Goal: Task Accomplishment & Management: Manage account settings

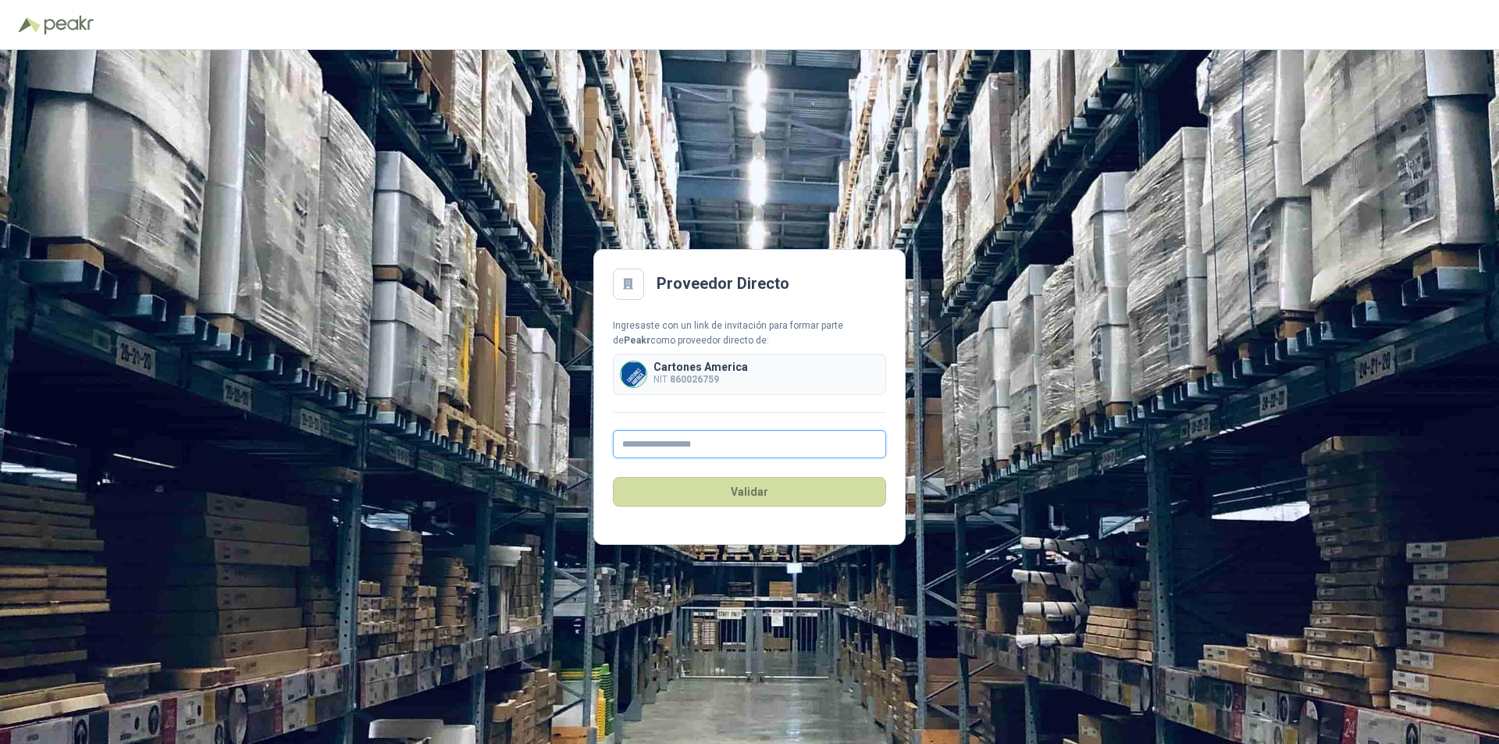
click at [651, 444] on input "text" at bounding box center [749, 444] width 273 height 28
type input "**********"
click at [741, 499] on button "Validar" at bounding box center [749, 492] width 273 height 30
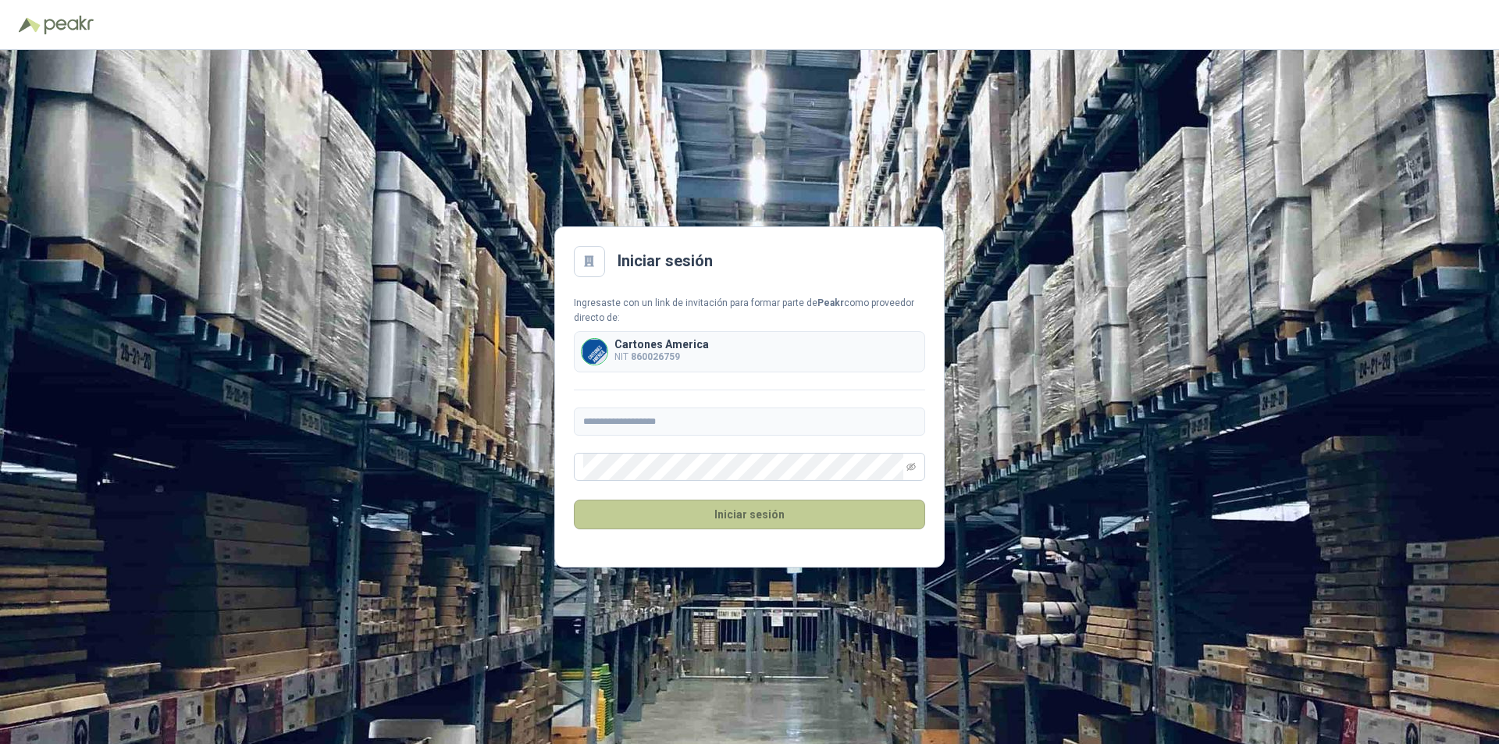
click at [739, 514] on button "Iniciar sesión" at bounding box center [749, 515] width 351 height 30
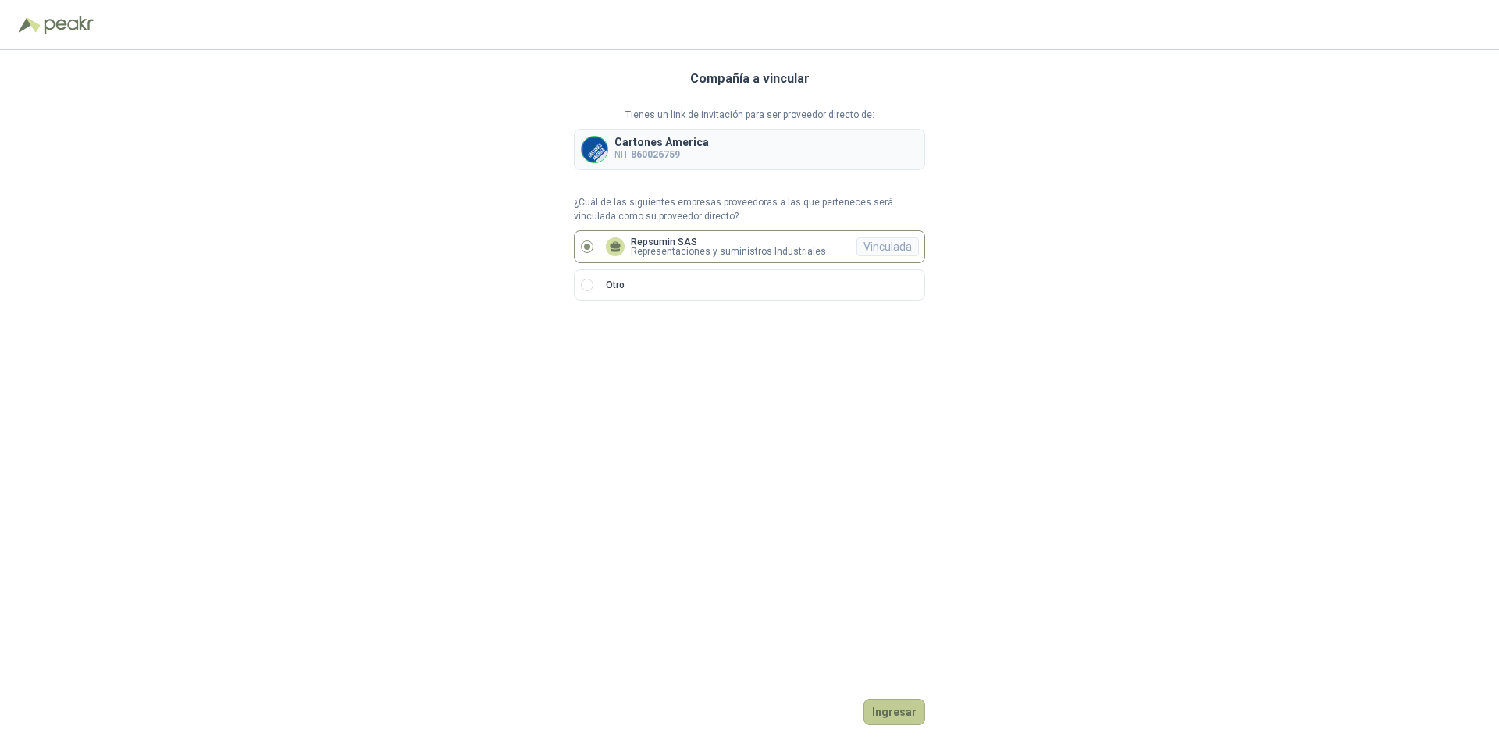
click at [894, 718] on button "Ingresar" at bounding box center [895, 712] width 62 height 27
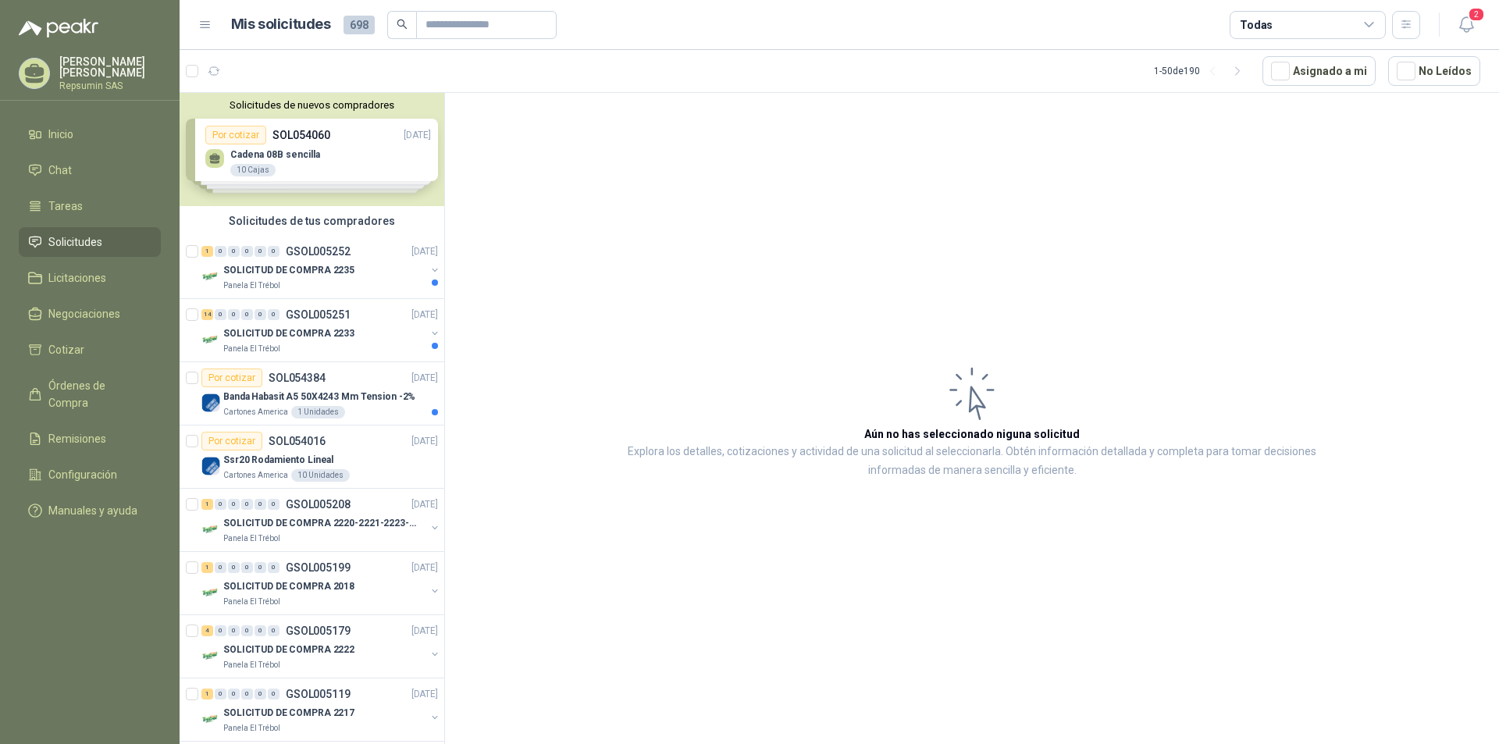
click at [212, 157] on div "Solicitudes de nuevos compradores Por cotizar SOL054060 [DATE] Cadena 08B senci…" at bounding box center [312, 149] width 265 height 113
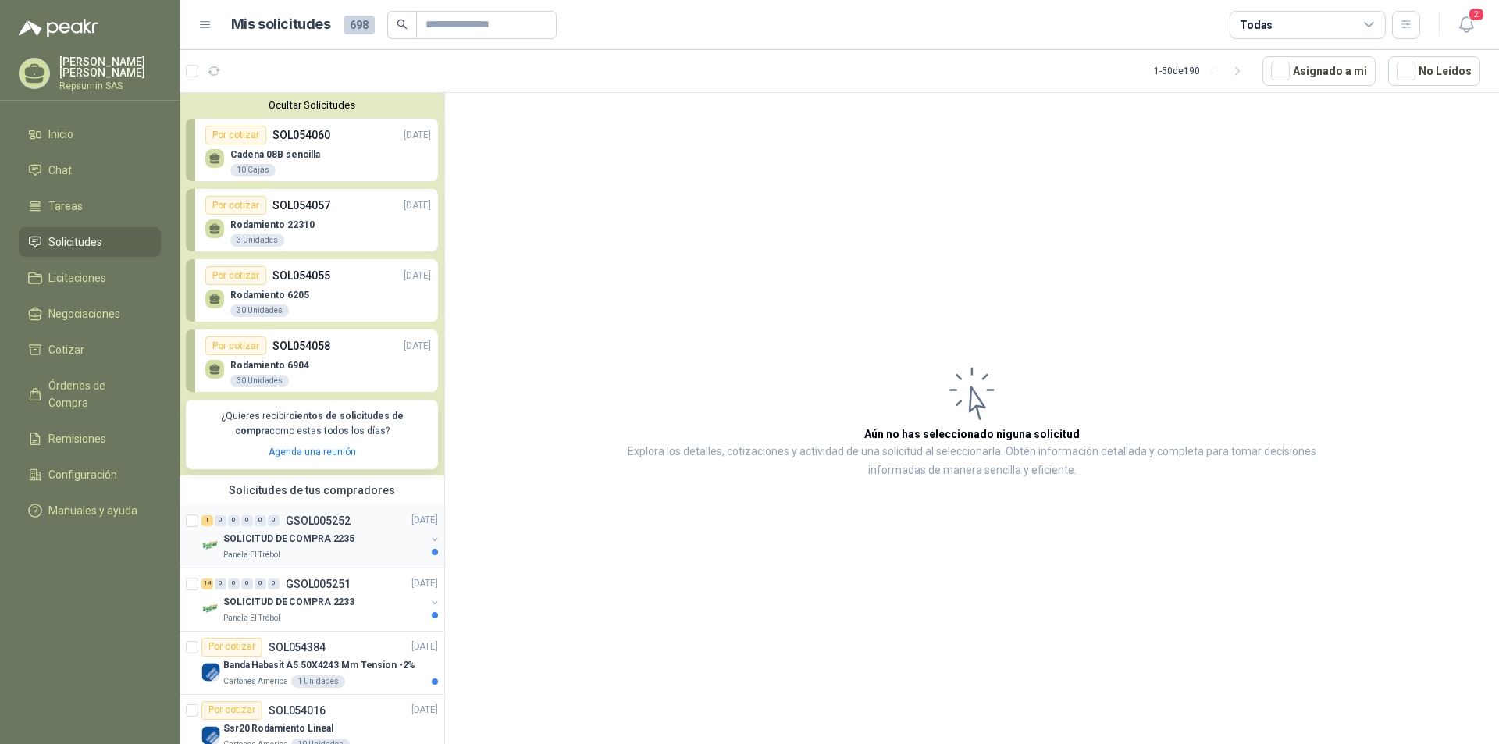
click at [223, 546] on p "SOLICITUD DE COMPRA 2235" at bounding box center [288, 539] width 131 height 15
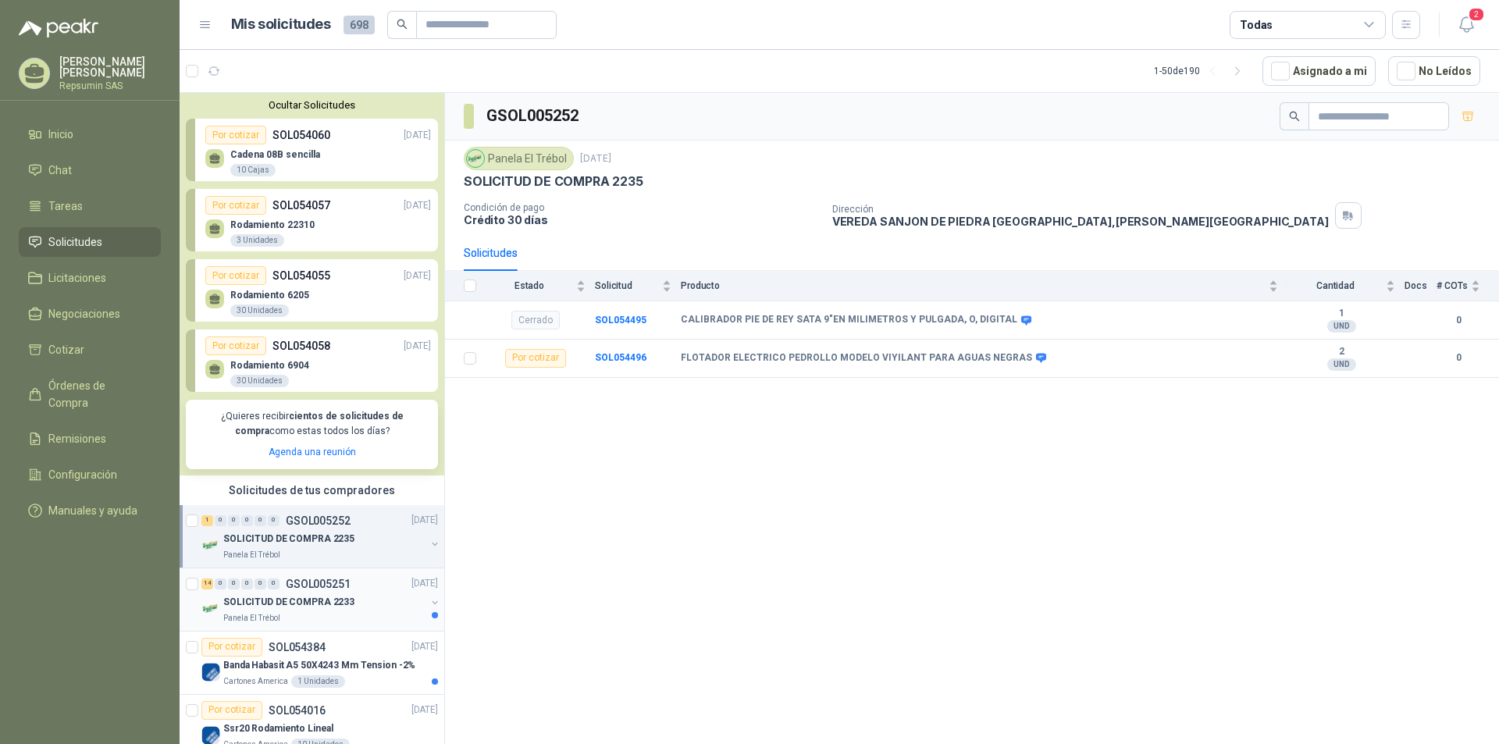
click at [261, 593] on div "SOLICITUD DE COMPRA 2233" at bounding box center [324, 602] width 202 height 19
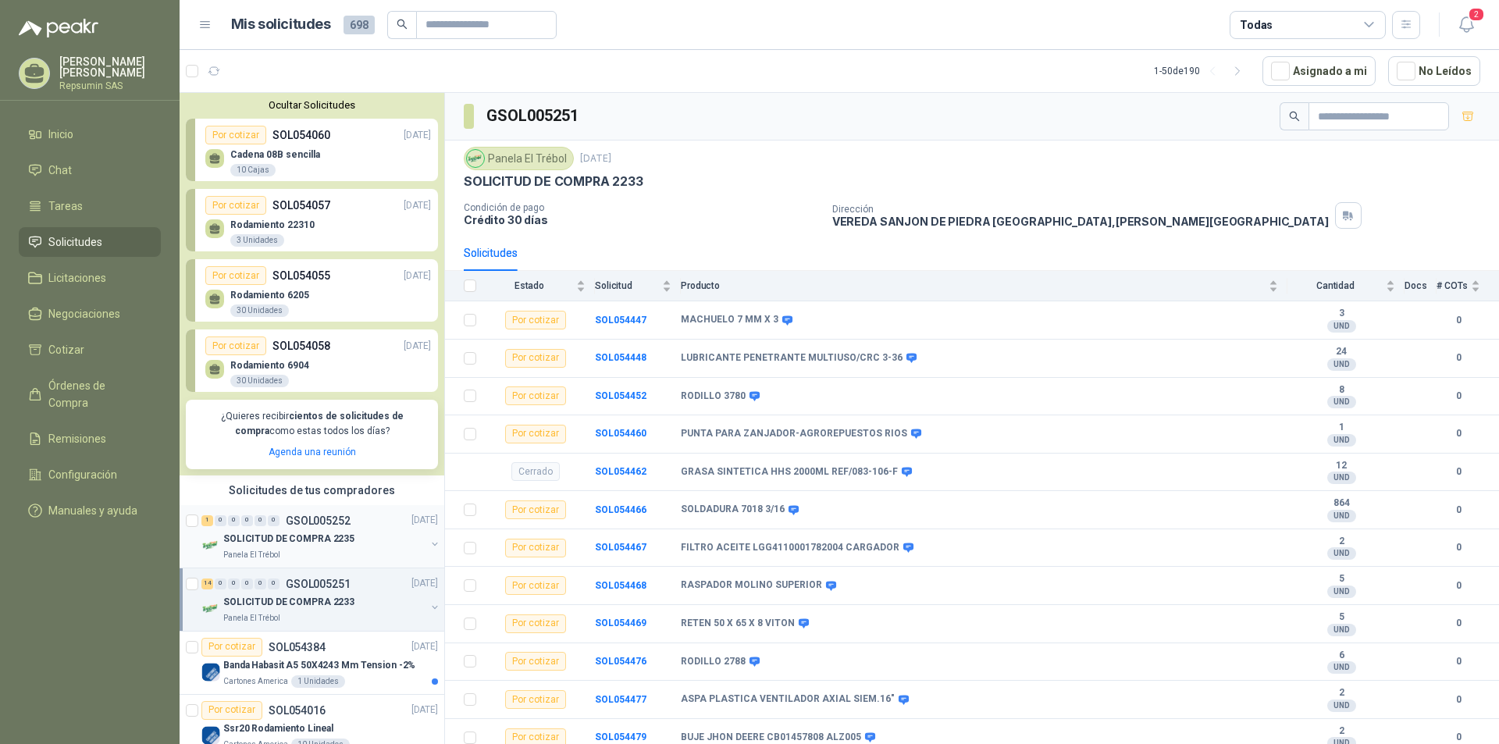
click at [278, 541] on p "SOLICITUD DE COMPRA 2235" at bounding box center [288, 539] width 131 height 15
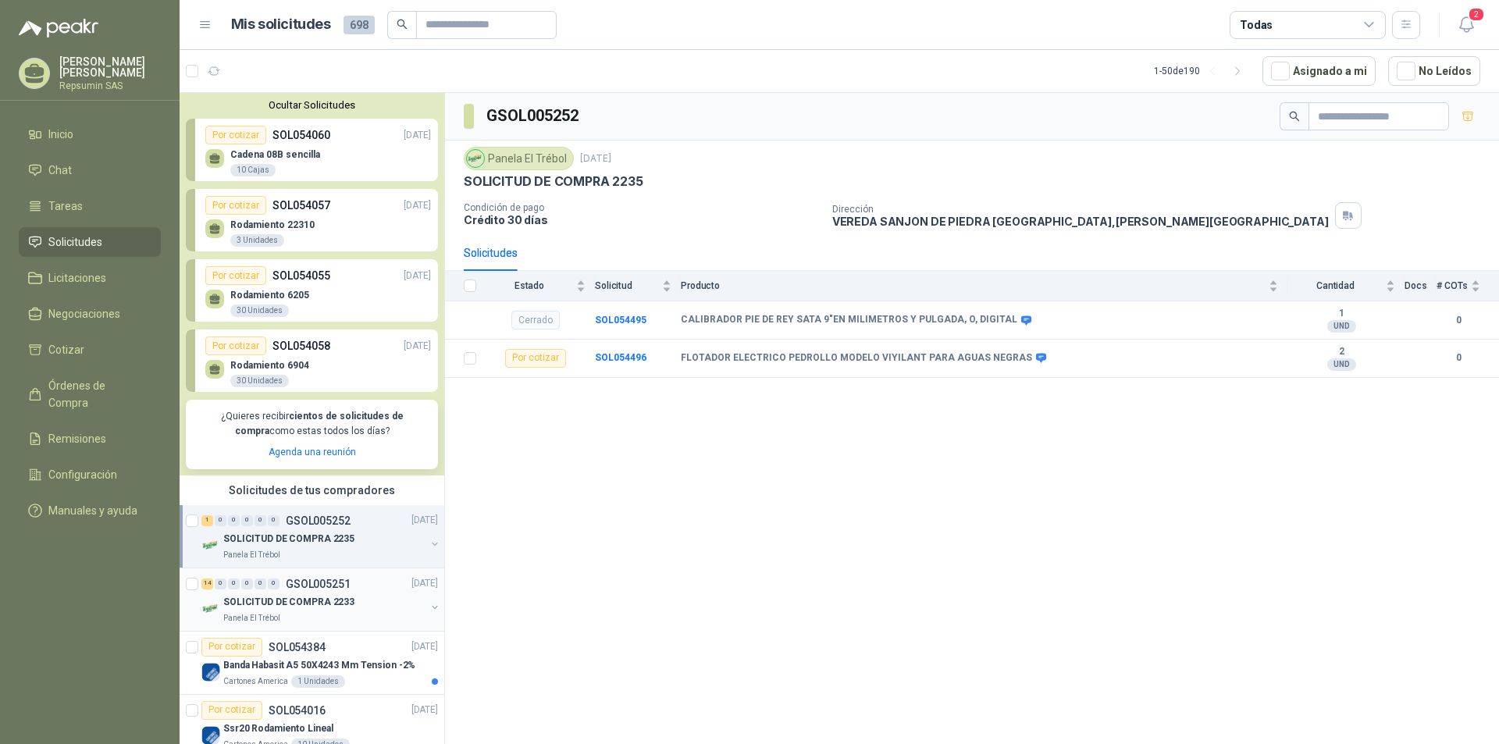
click at [293, 599] on p "SOLICITUD DE COMPRA 2233" at bounding box center [288, 602] width 131 height 15
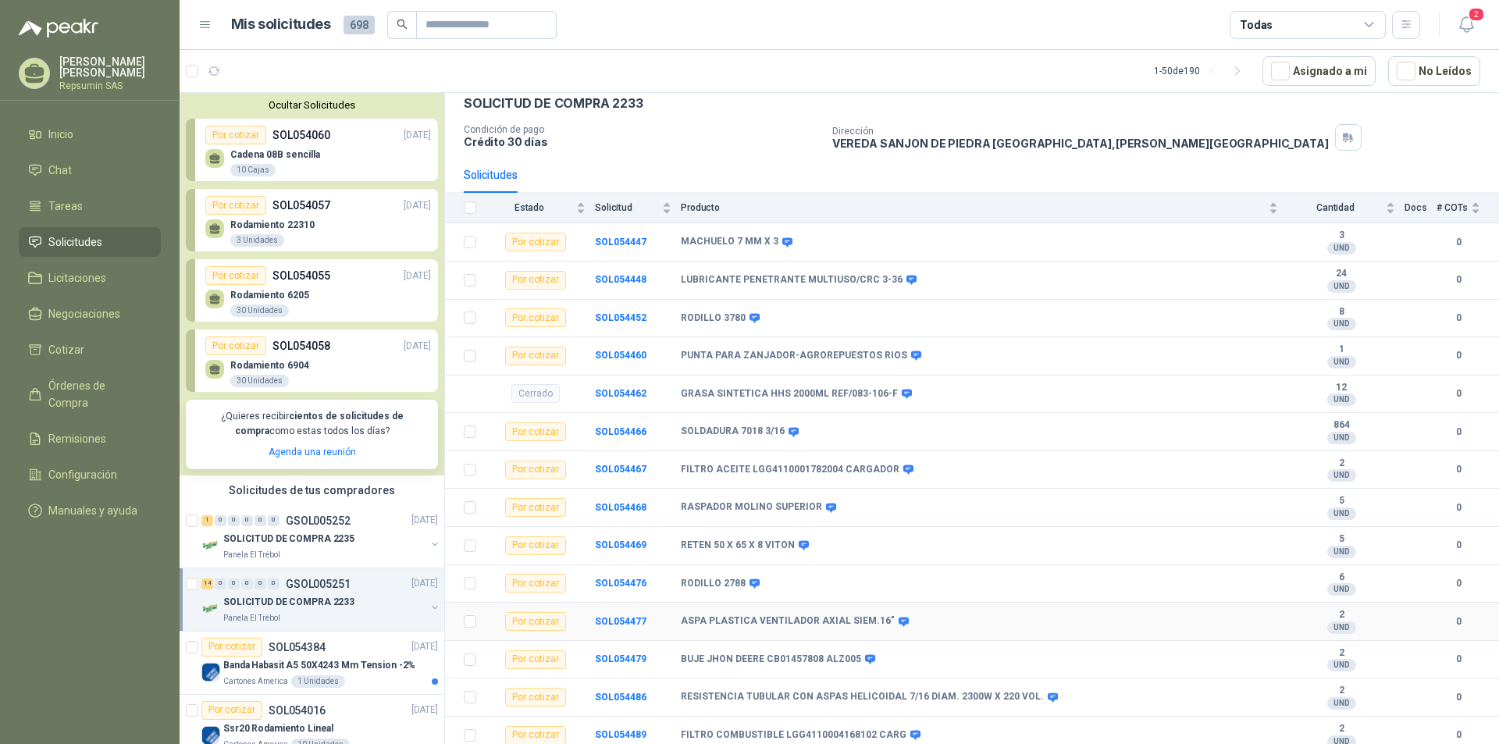
scroll to position [121, 0]
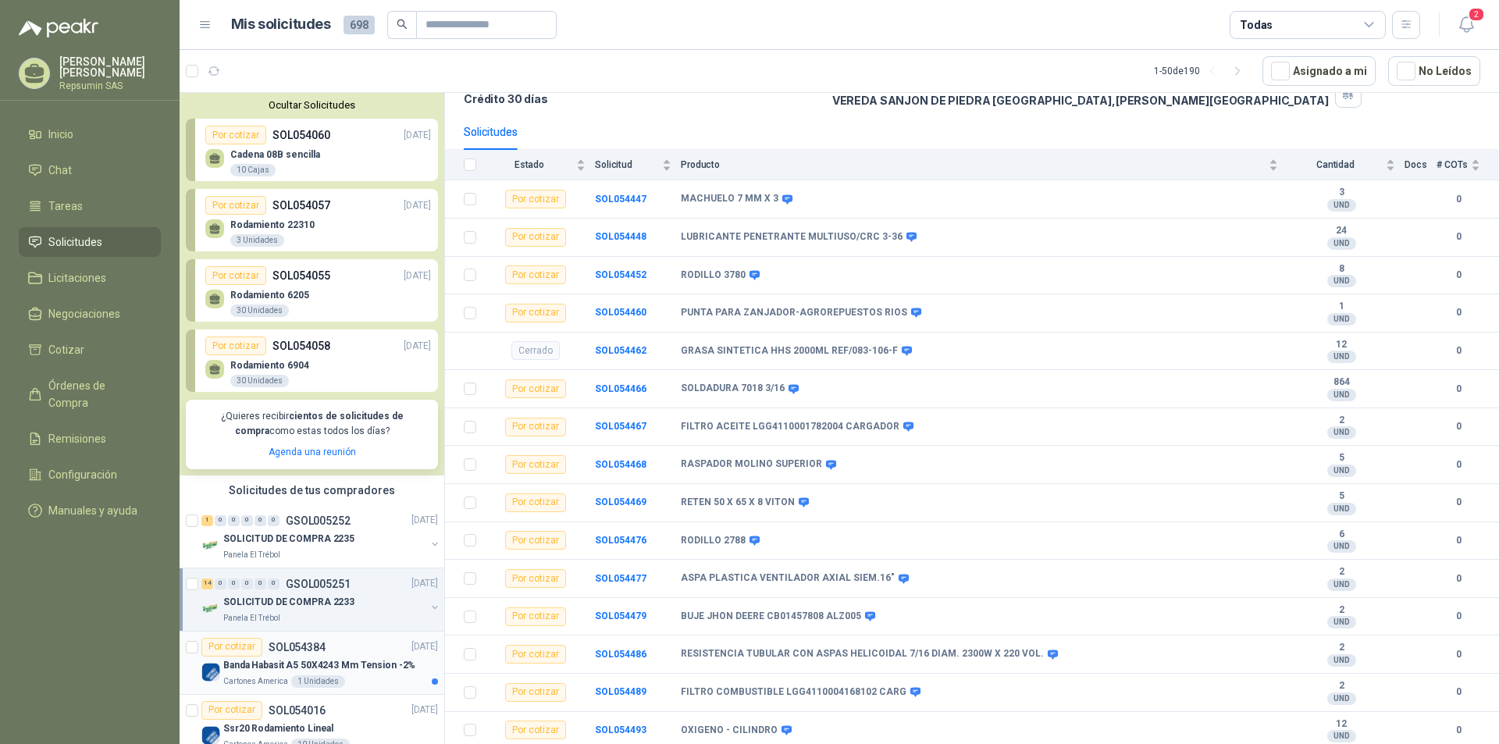
click at [241, 671] on p "Banda Habasit A5 50X4243 Mm Tension -2%" at bounding box center [319, 665] width 192 height 15
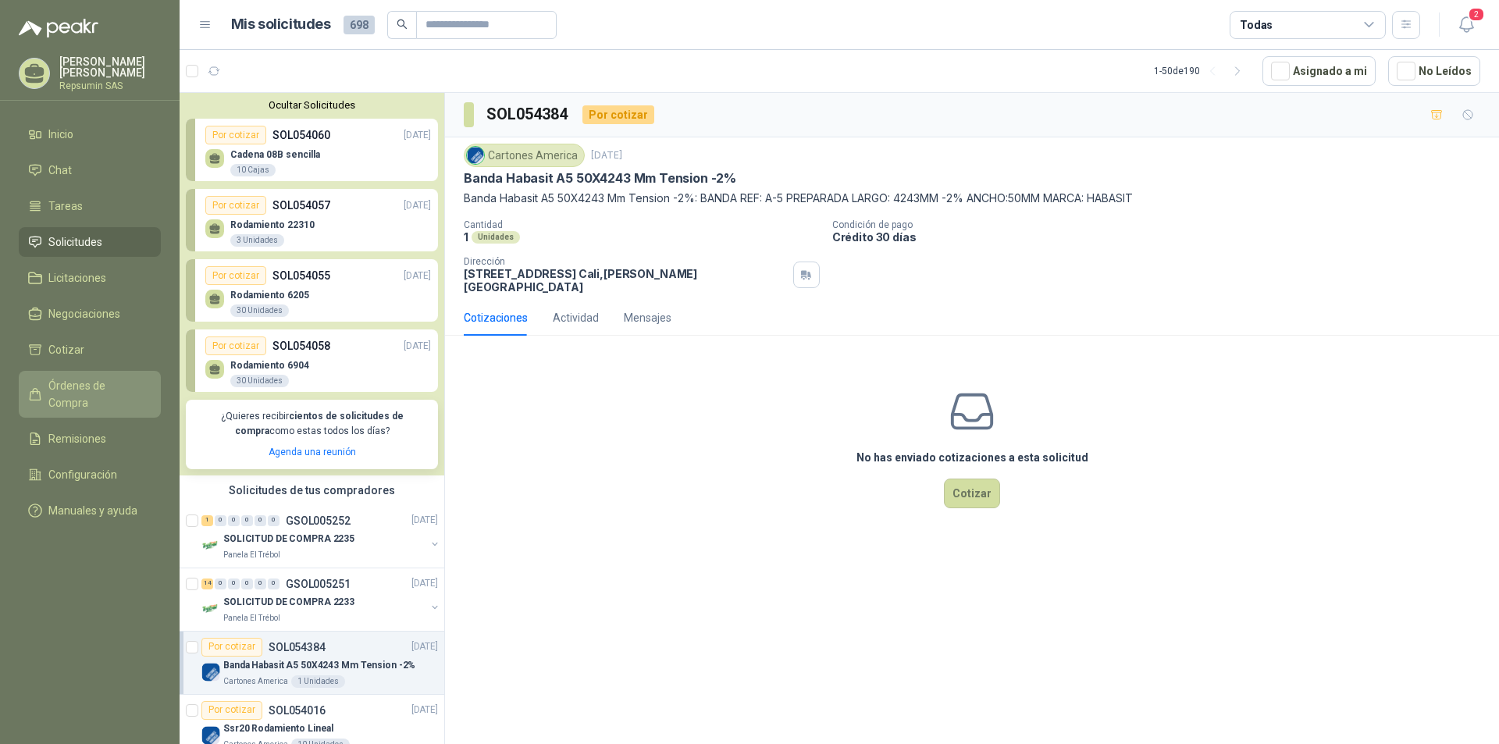
click at [100, 390] on span "Órdenes de Compra" at bounding box center [97, 394] width 98 height 34
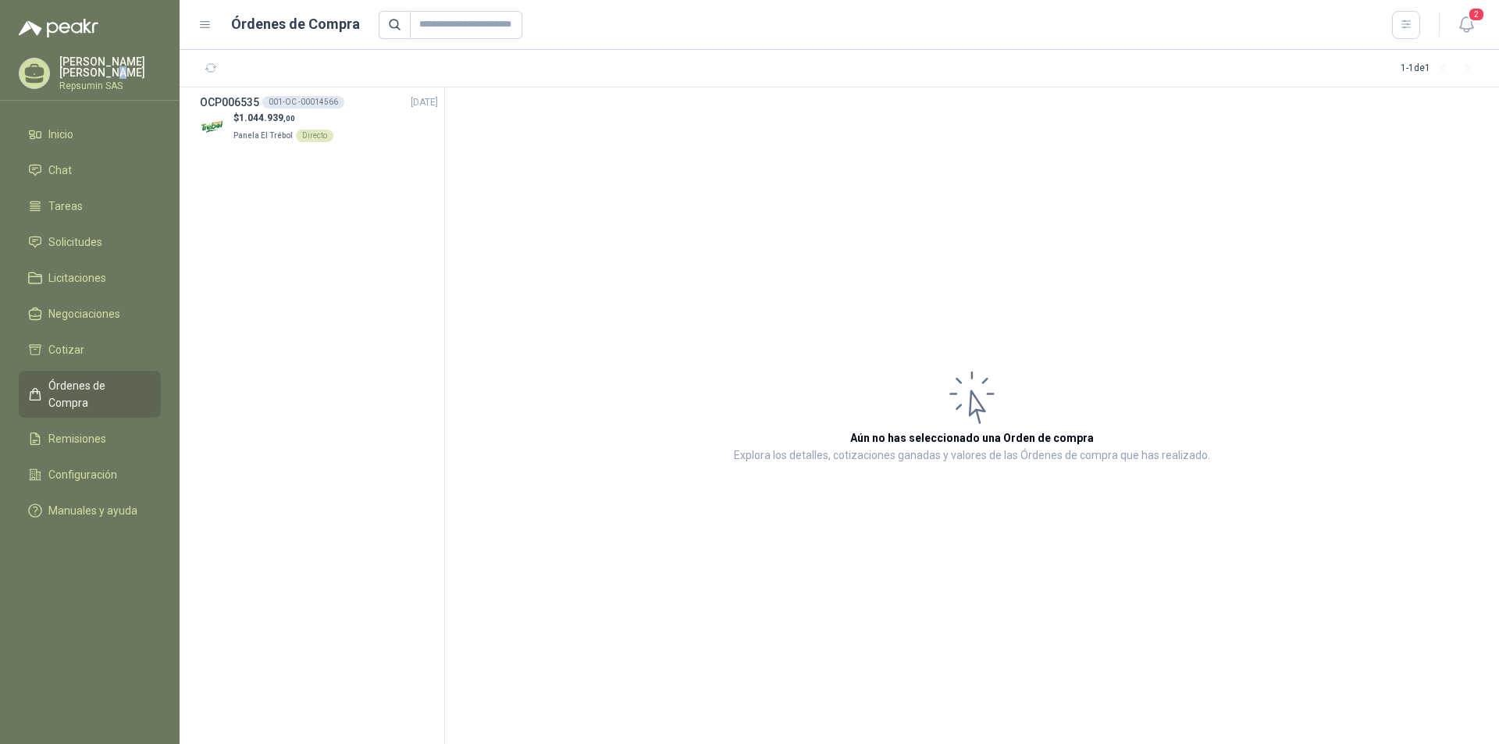
click at [69, 72] on p "[PERSON_NAME]" at bounding box center [110, 67] width 102 height 22
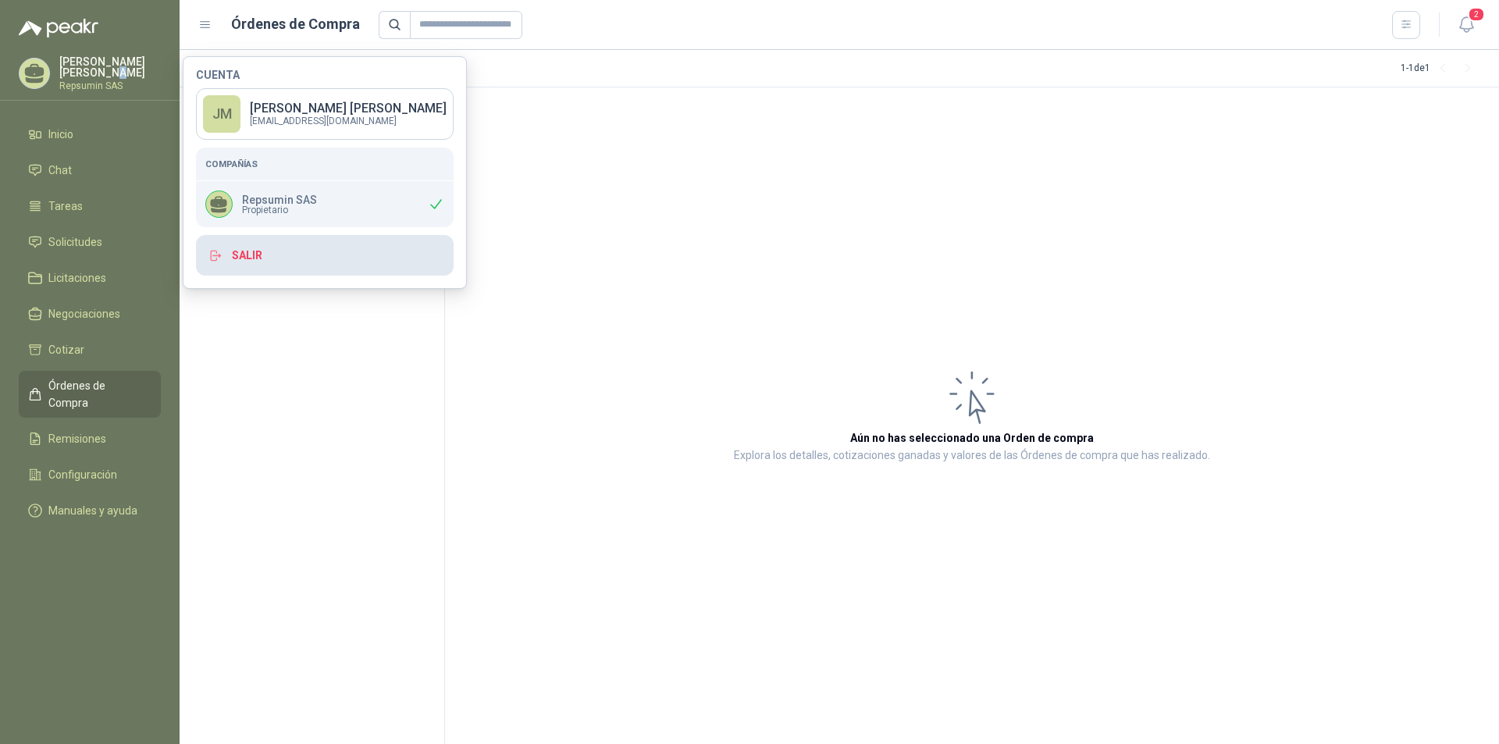
click at [289, 258] on button "Salir" at bounding box center [325, 255] width 258 height 41
